Goal: Task Accomplishment & Management: Use online tool/utility

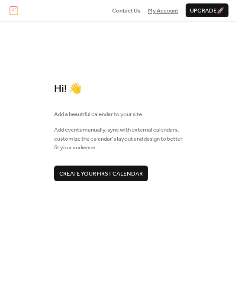
click at [165, 11] on span "My Account" at bounding box center [163, 10] width 30 height 9
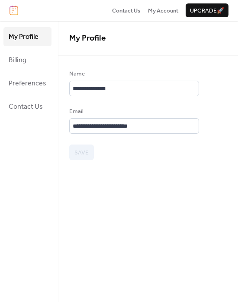
click at [191, 8] on span "Upgrade 🚀" at bounding box center [207, 10] width 34 height 9
click at [136, 182] on div "**********" at bounding box center [147, 162] width 179 height 282
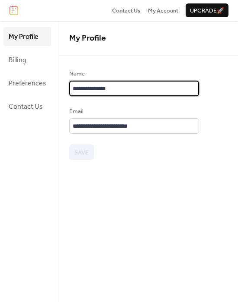
click at [136, 92] on input "**********" at bounding box center [134, 89] width 130 height 16
click at [133, 73] on div "Name" at bounding box center [133, 74] width 128 height 9
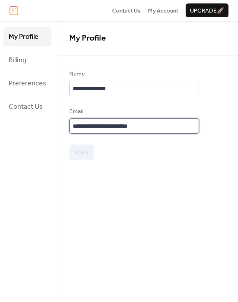
click at [125, 118] on input "**********" at bounding box center [134, 126] width 130 height 16
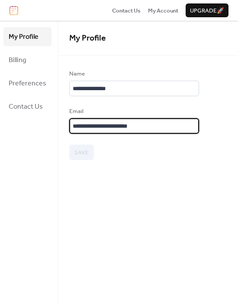
click at [153, 121] on input "**********" at bounding box center [134, 126] width 130 height 16
click at [138, 102] on div "**********" at bounding box center [134, 115] width 130 height 91
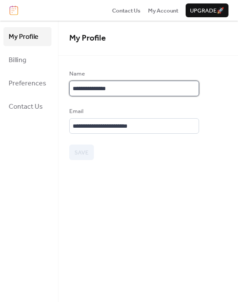
click at [121, 86] on input "**********" at bounding box center [134, 89] width 130 height 16
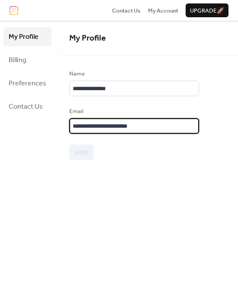
click at [124, 124] on input "**********" at bounding box center [134, 126] width 130 height 16
click at [76, 40] on span "My Profile" at bounding box center [87, 38] width 37 height 16
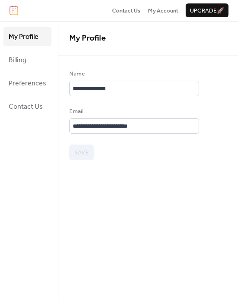
drag, startPoint x: 25, startPoint y: 38, endPoint x: 23, endPoint y: 43, distance: 5.9
click at [25, 38] on span "My Profile" at bounding box center [24, 37] width 30 height 14
click at [20, 59] on span "Billing" at bounding box center [18, 61] width 18 height 14
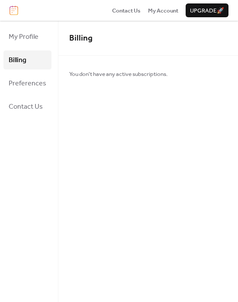
click at [31, 61] on link "Billing" at bounding box center [27, 60] width 48 height 19
click at [30, 81] on span "Preferences" at bounding box center [28, 84] width 38 height 14
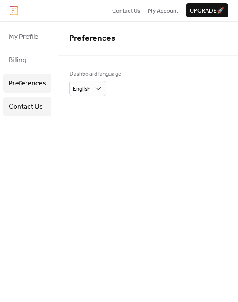
click at [30, 108] on span "Contact Us" at bounding box center [26, 107] width 34 height 14
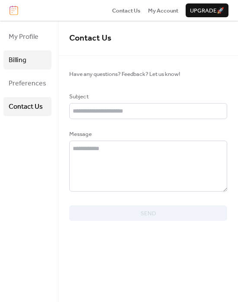
click at [24, 65] on span "Billing" at bounding box center [18, 61] width 18 height 14
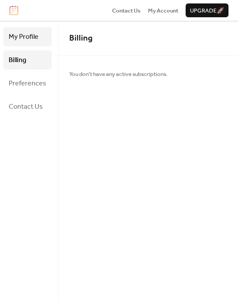
click at [22, 36] on span "My Profile" at bounding box center [24, 37] width 30 height 14
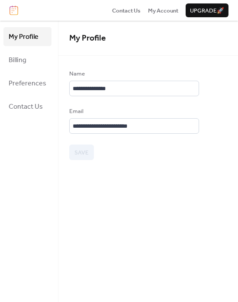
click at [75, 155] on div "Save" at bounding box center [134, 153] width 130 height 16
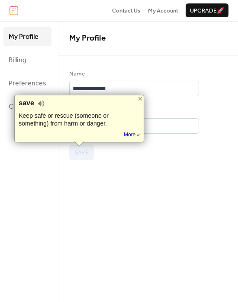
click at [145, 175] on div "**********" at bounding box center [147, 162] width 179 height 282
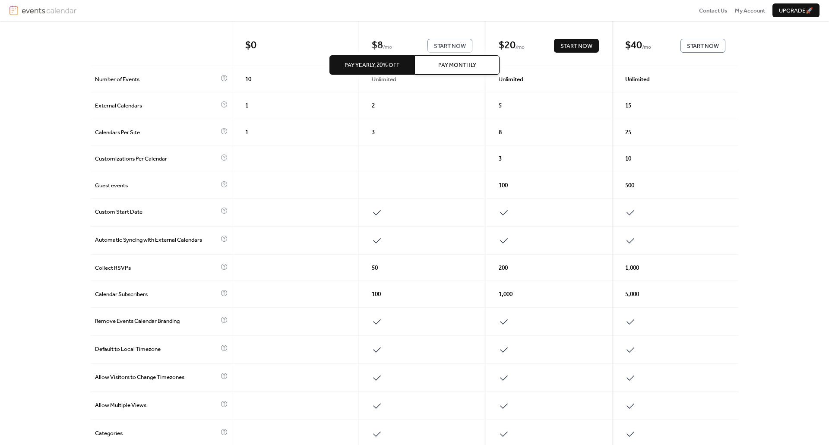
scroll to position [282, 0]
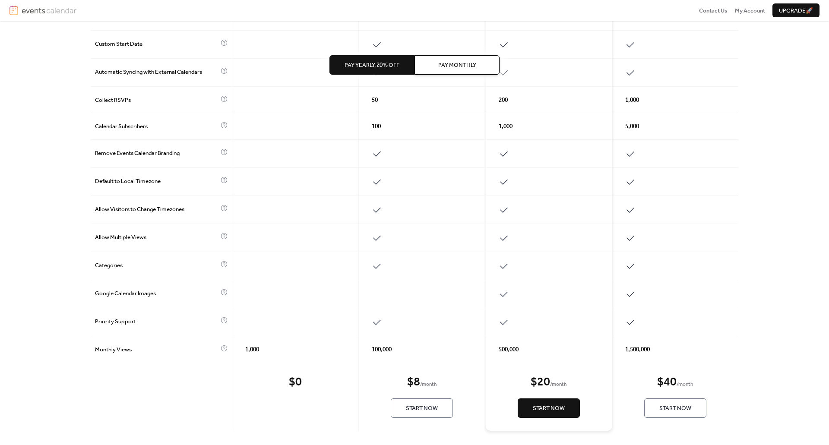
click at [261, 238] on div at bounding box center [295, 238] width 127 height 28
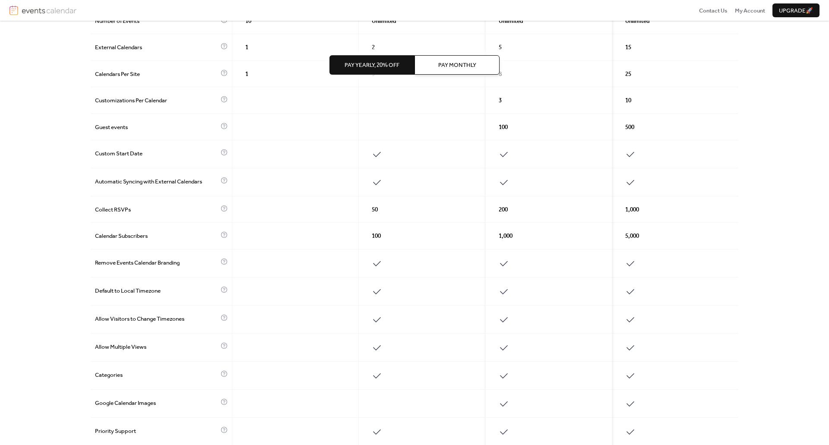
scroll to position [130, 0]
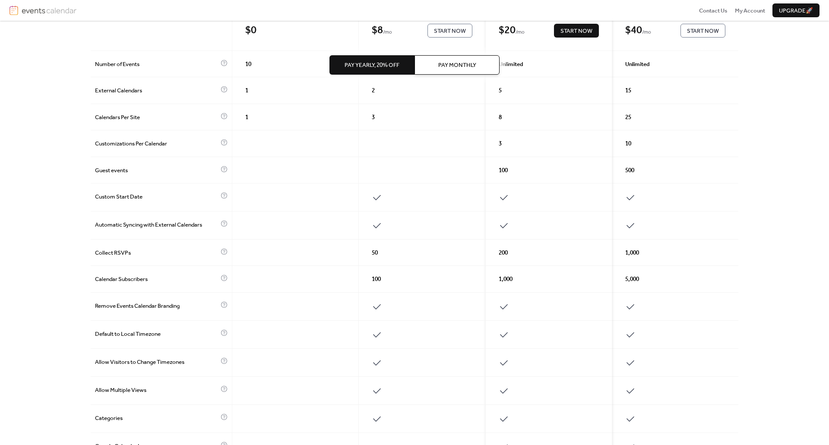
click at [74, 193] on div "Pay Yearly, 20% off Pay Monthly Free $ 0 Start Now Professional $ 8 / mo Start …" at bounding box center [414, 233] width 829 height 425
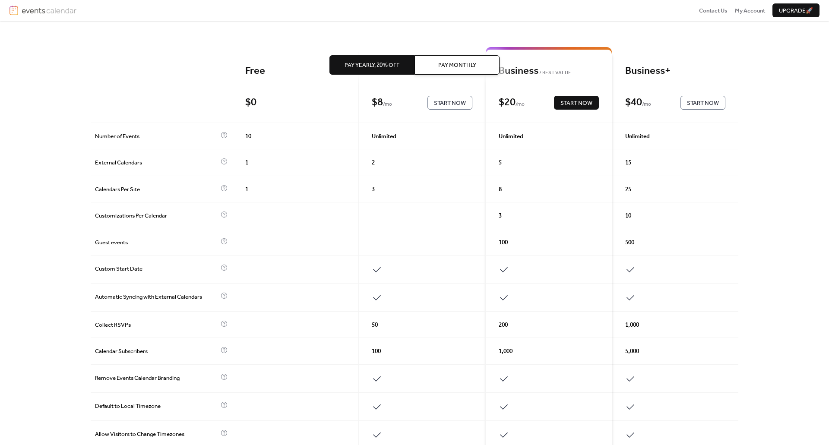
scroll to position [0, 0]
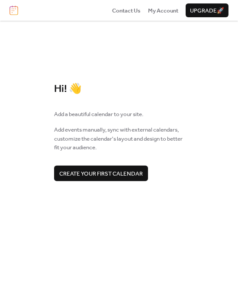
click at [101, 175] on span "Create your first calendar" at bounding box center [100, 173] width 83 height 9
click at [110, 176] on span "Create your first calendar" at bounding box center [100, 173] width 83 height 9
click at [135, 174] on span "Create your first calendar" at bounding box center [100, 173] width 83 height 9
click at [86, 172] on span "Create your first calendar" at bounding box center [100, 173] width 83 height 9
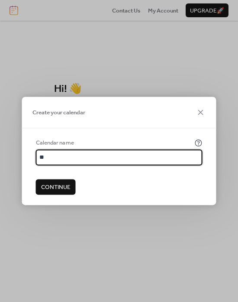
type input "*"
type input "**********"
click at [53, 187] on span "Continue" at bounding box center [55, 187] width 29 height 9
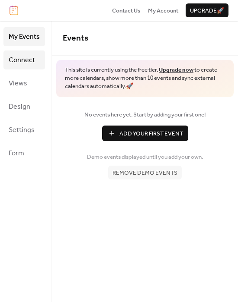
click at [25, 62] on span "Connect" at bounding box center [22, 61] width 26 height 14
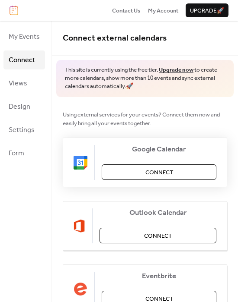
click at [121, 170] on button "Connect" at bounding box center [158, 173] width 114 height 16
click at [143, 170] on div "Google Calendar Connect" at bounding box center [145, 163] width 164 height 50
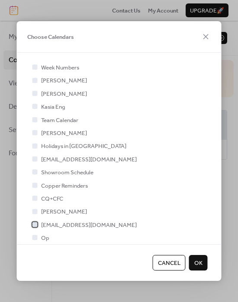
click at [38, 225] on div at bounding box center [35, 224] width 9 height 9
click at [201, 263] on span "OK" at bounding box center [198, 263] width 8 height 9
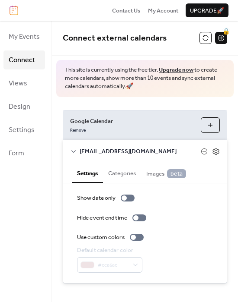
click at [126, 174] on button "Categories" at bounding box center [122, 172] width 38 height 19
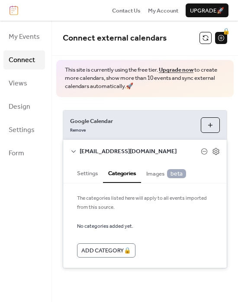
click at [91, 175] on button "Settings" at bounding box center [87, 172] width 31 height 19
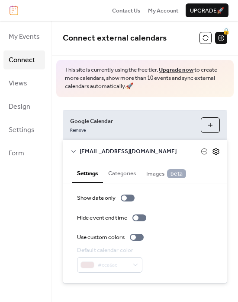
click at [215, 151] on icon at bounding box center [216, 152] width 8 height 8
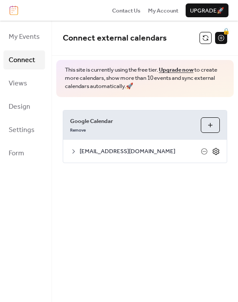
click at [213, 151] on icon at bounding box center [216, 152] width 8 height 8
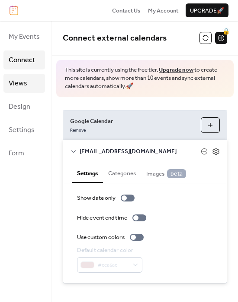
click at [26, 84] on span "Views" at bounding box center [18, 84] width 19 height 14
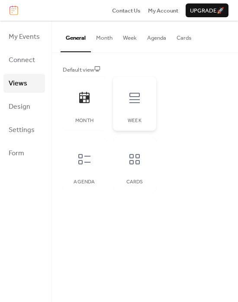
click at [137, 98] on icon at bounding box center [134, 98] width 14 height 14
click at [29, 109] on span "Design" at bounding box center [20, 107] width 22 height 14
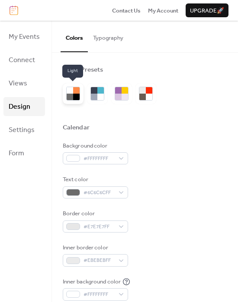
click at [69, 98] on div at bounding box center [70, 97] width 6 height 6
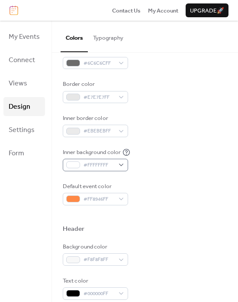
scroll to position [86, 0]
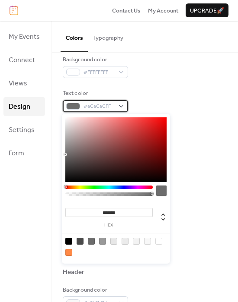
click at [122, 106] on div "#6C6C6CFF" at bounding box center [95, 106] width 65 height 12
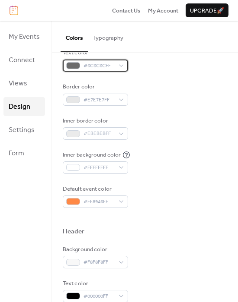
scroll to position [130, 0]
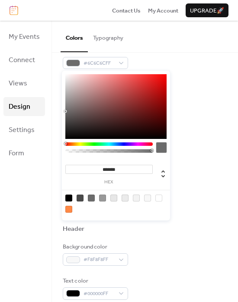
click at [67, 212] on div at bounding box center [68, 209] width 7 height 7
type input "*******"
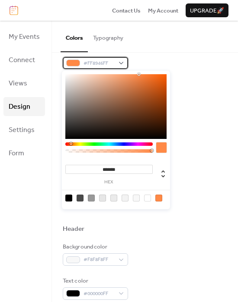
click at [122, 62] on div "#FF8946FF" at bounding box center [95, 63] width 65 height 12
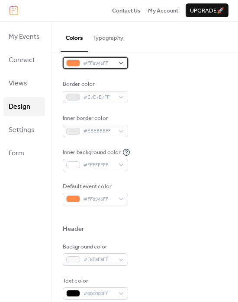
click at [122, 62] on div "#FF8946FF" at bounding box center [95, 63] width 65 height 12
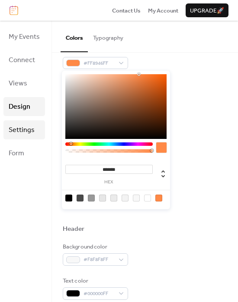
click at [26, 130] on span "Settings" at bounding box center [22, 131] width 26 height 14
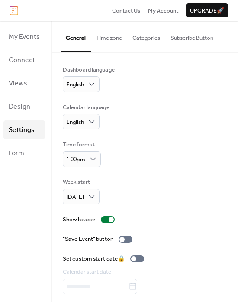
click at [112, 36] on button "Time zone" at bounding box center [109, 36] width 36 height 30
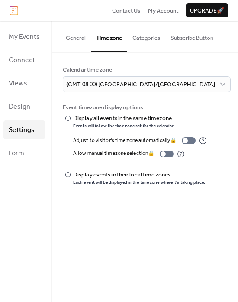
click at [147, 42] on button "Categories" at bounding box center [146, 36] width 38 height 30
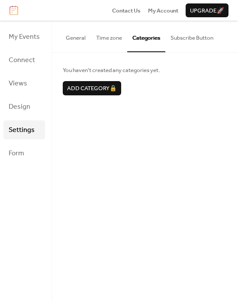
click at [197, 41] on button "Subscribe Button" at bounding box center [191, 36] width 53 height 30
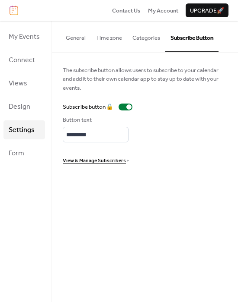
click at [166, 157] on div "View & Manage Subscribers >" at bounding box center [145, 160] width 164 height 9
click at [13, 61] on span "Connect" at bounding box center [22, 61] width 26 height 14
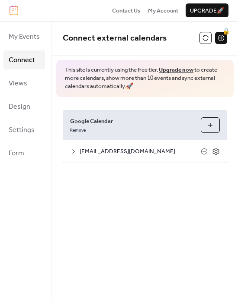
click at [211, 127] on button "Choose Calendars" at bounding box center [209, 125] width 19 height 16
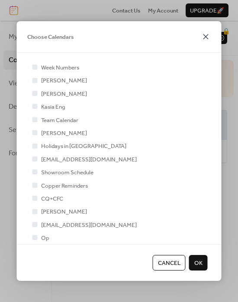
click at [209, 38] on icon at bounding box center [205, 37] width 10 height 10
